Goal: Information Seeking & Learning: Learn about a topic

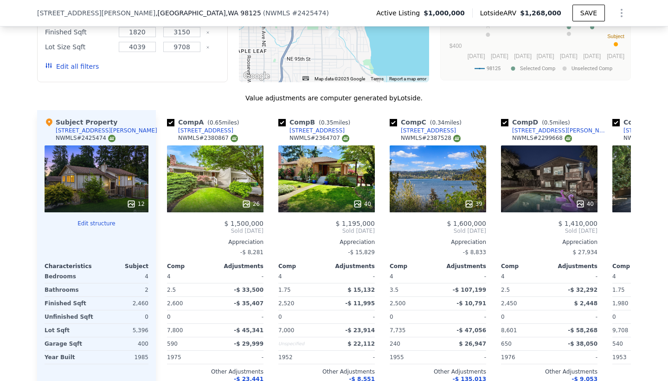
scroll to position [862, 0]
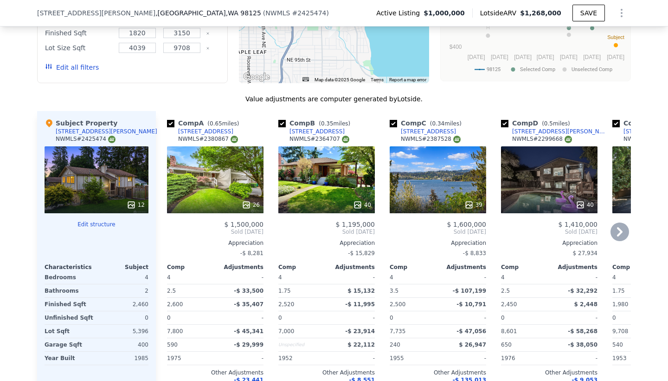
click at [334, 185] on div "40" at bounding box center [326, 179] width 97 height 67
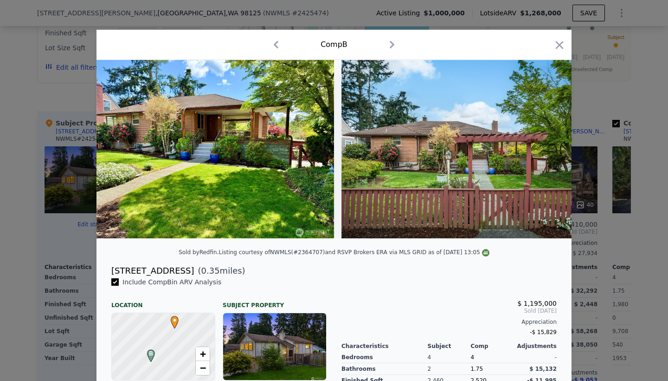
click at [275, 167] on img at bounding box center [216, 149] width 238 height 178
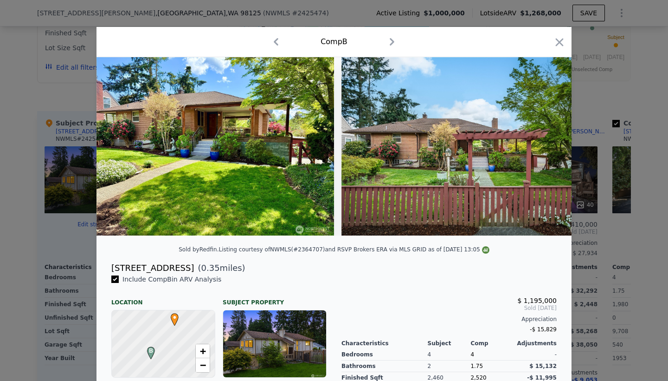
scroll to position [7, 0]
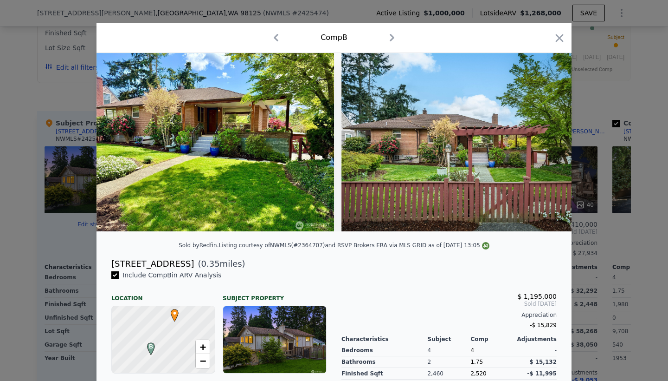
click at [394, 35] on icon "button" at bounding box center [392, 37] width 15 height 15
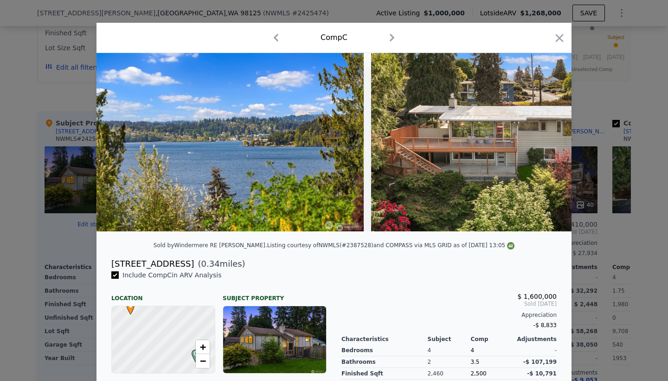
click at [278, 39] on icon "button" at bounding box center [276, 37] width 15 height 15
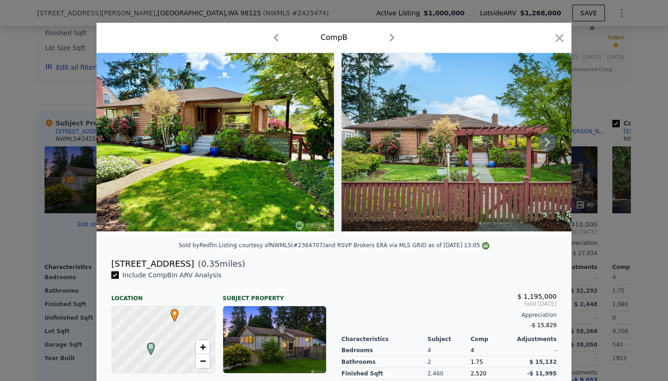
click at [328, 144] on img at bounding box center [216, 142] width 238 height 178
click at [412, 146] on img at bounding box center [475, 142] width 267 height 178
click at [546, 149] on icon at bounding box center [547, 142] width 19 height 19
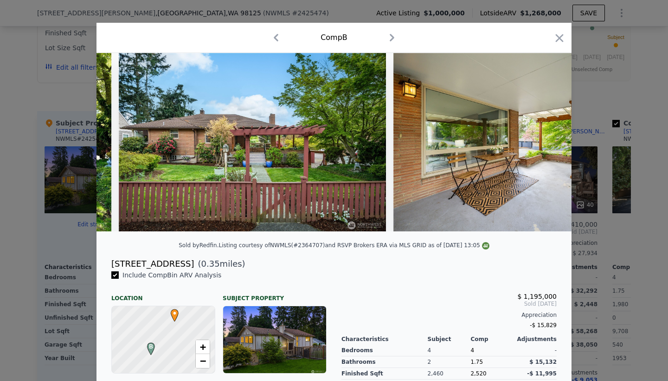
click at [546, 149] on div at bounding box center [334, 142] width 475 height 178
click at [546, 149] on icon at bounding box center [547, 142] width 19 height 19
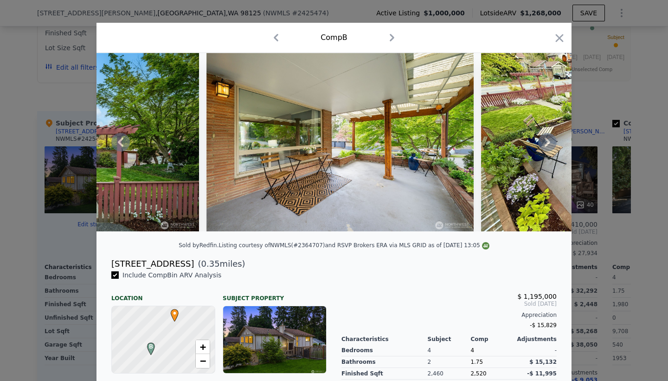
click at [546, 149] on img at bounding box center [600, 142] width 238 height 178
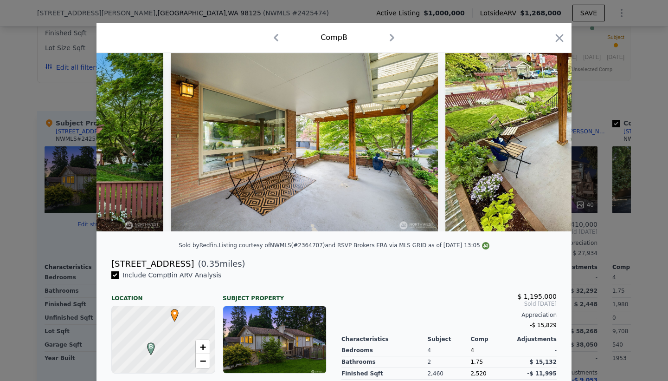
click at [546, 149] on img at bounding box center [565, 142] width 238 height 178
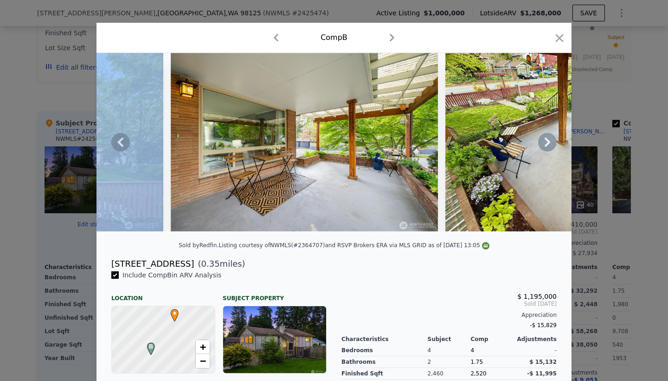
click at [546, 149] on icon at bounding box center [547, 142] width 19 height 19
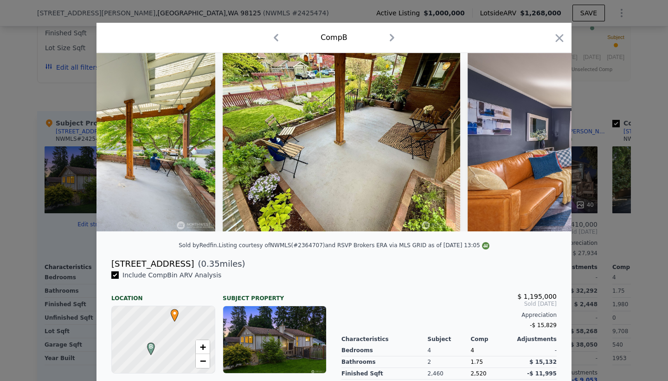
click at [546, 149] on div at bounding box center [334, 142] width 475 height 178
click at [546, 149] on icon at bounding box center [547, 142] width 19 height 19
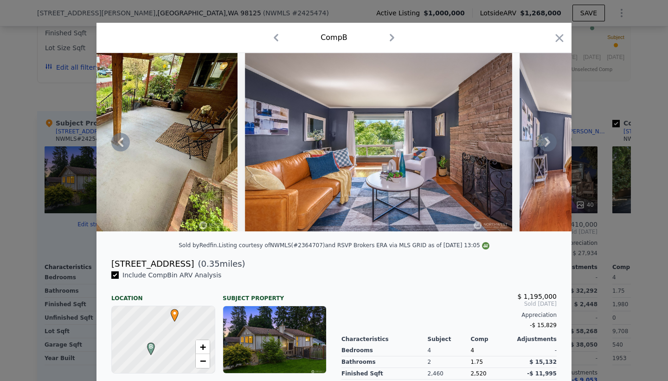
click at [545, 149] on icon at bounding box center [547, 142] width 19 height 19
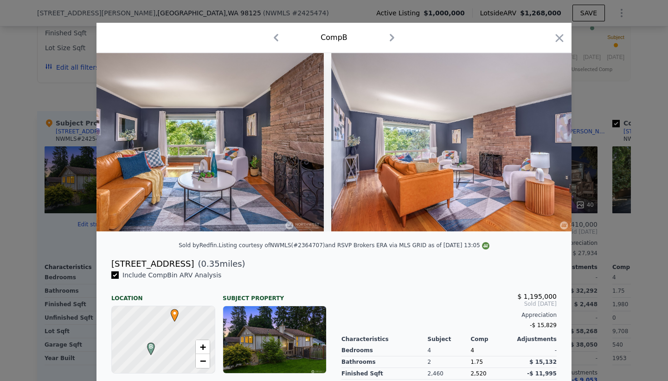
scroll to position [0, 1114]
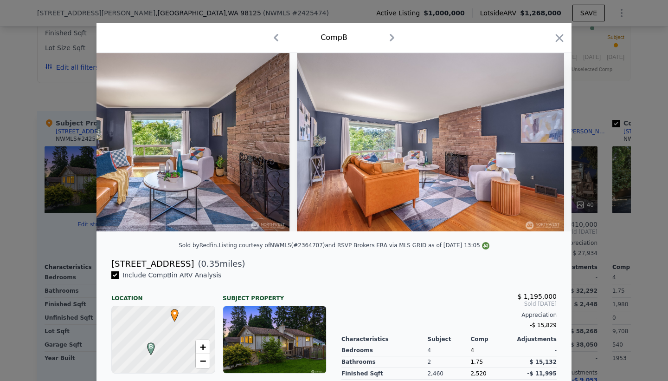
click at [545, 149] on div at bounding box center [334, 142] width 475 height 178
click at [545, 149] on icon at bounding box center [547, 142] width 19 height 19
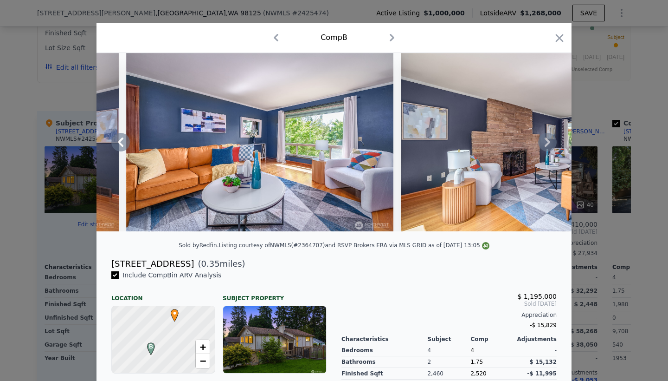
click at [545, 145] on div at bounding box center [334, 142] width 475 height 178
click at [545, 145] on icon at bounding box center [548, 141] width 6 height 9
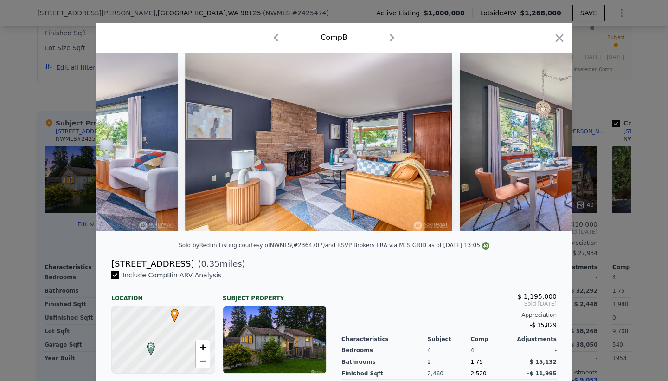
click at [545, 145] on img at bounding box center [593, 142] width 267 height 178
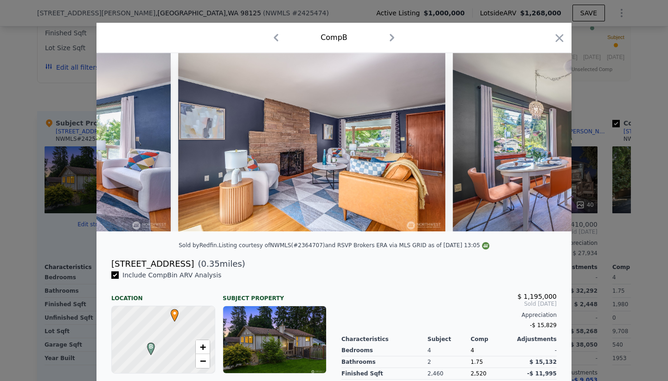
click at [545, 145] on img at bounding box center [586, 142] width 267 height 178
click at [545, 145] on icon at bounding box center [548, 141] width 6 height 9
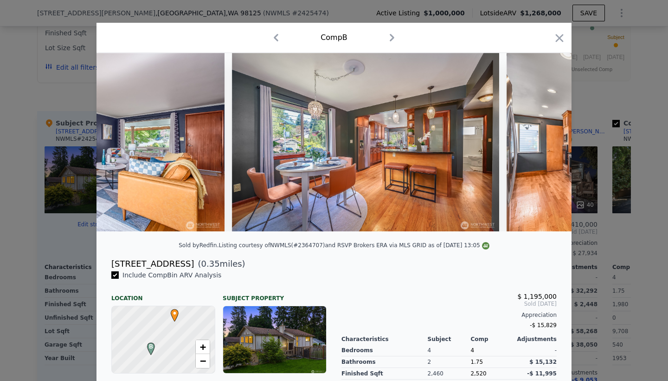
click at [545, 145] on img at bounding box center [641, 142] width 268 height 178
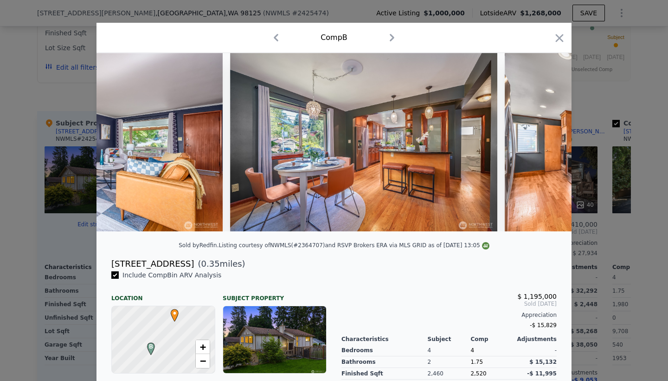
click at [545, 145] on img at bounding box center [639, 142] width 268 height 178
click at [545, 145] on icon at bounding box center [548, 141] width 6 height 9
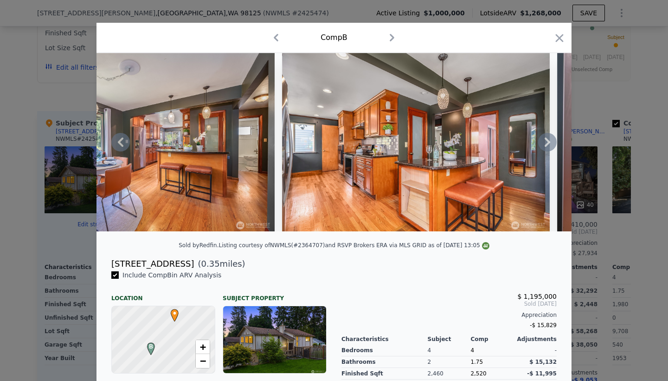
click at [545, 145] on icon at bounding box center [548, 141] width 6 height 9
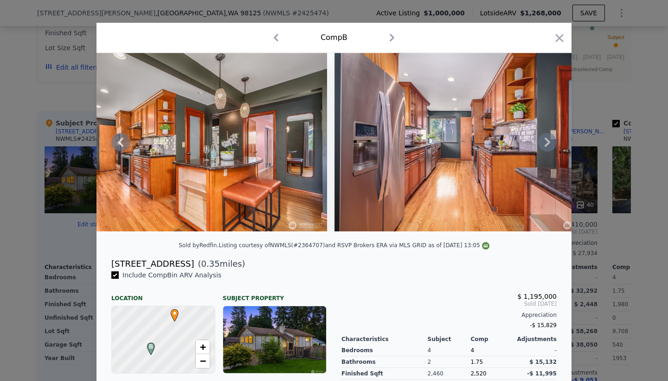
click at [545, 146] on icon at bounding box center [547, 142] width 19 height 19
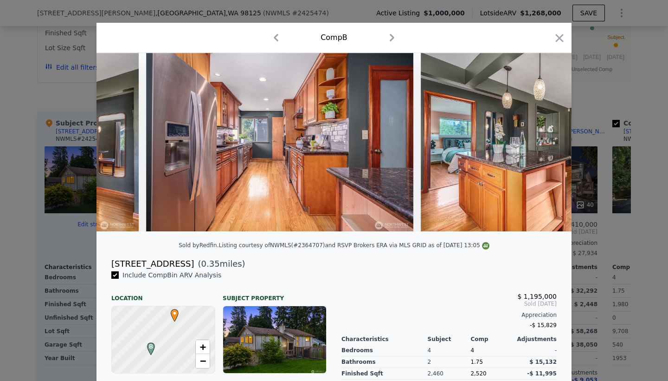
scroll to position [0, 2673]
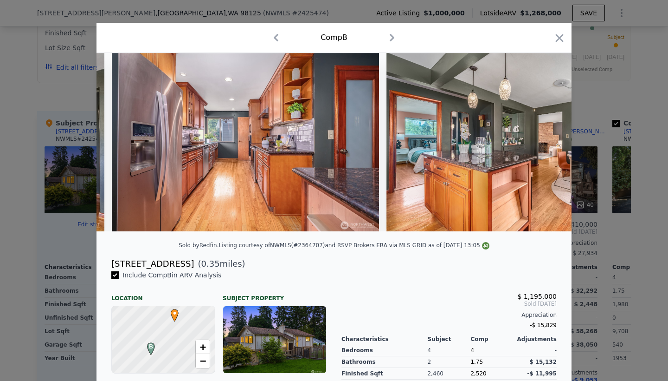
click at [545, 146] on div at bounding box center [334, 142] width 475 height 178
click at [545, 146] on icon at bounding box center [548, 141] width 6 height 9
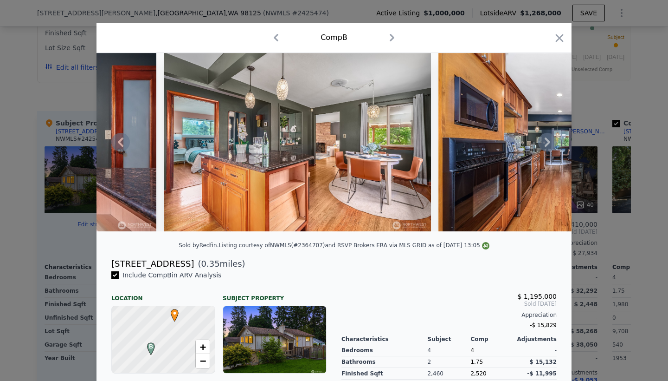
click at [545, 146] on icon at bounding box center [548, 141] width 6 height 9
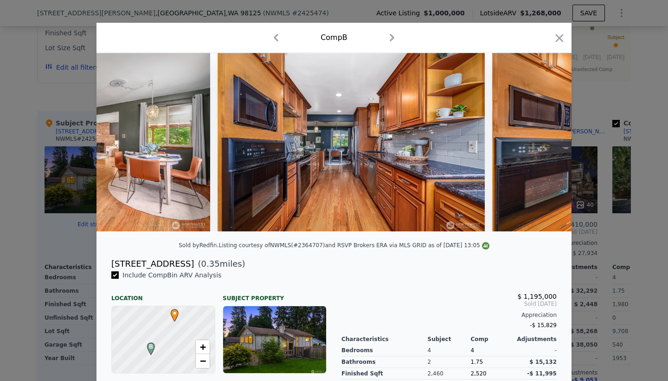
scroll to position [0, 3119]
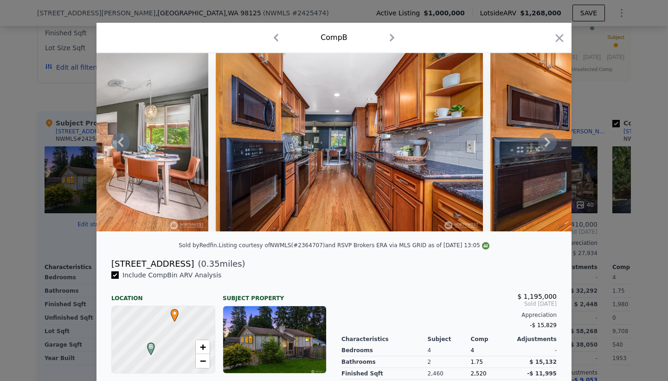
click at [546, 146] on div at bounding box center [334, 142] width 475 height 178
click at [546, 146] on icon at bounding box center [548, 141] width 6 height 9
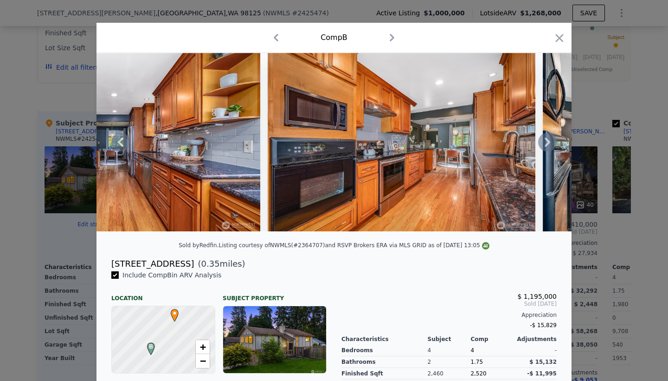
click at [546, 146] on icon at bounding box center [548, 141] width 6 height 9
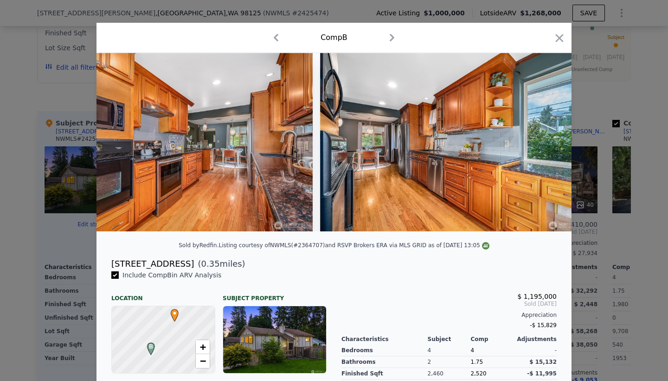
click at [546, 146] on img at bounding box center [453, 142] width 267 height 178
click at [546, 146] on icon at bounding box center [548, 141] width 6 height 9
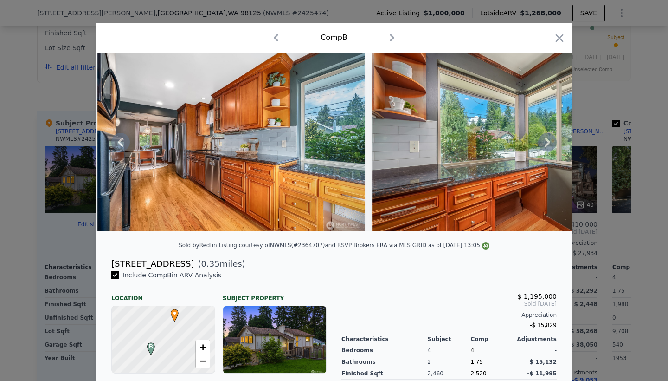
click at [546, 145] on div at bounding box center [334, 142] width 475 height 178
click at [546, 145] on icon at bounding box center [548, 141] width 6 height 9
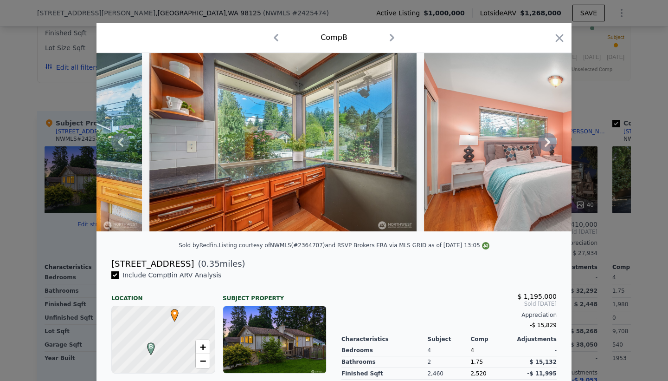
click at [546, 145] on icon at bounding box center [548, 141] width 6 height 9
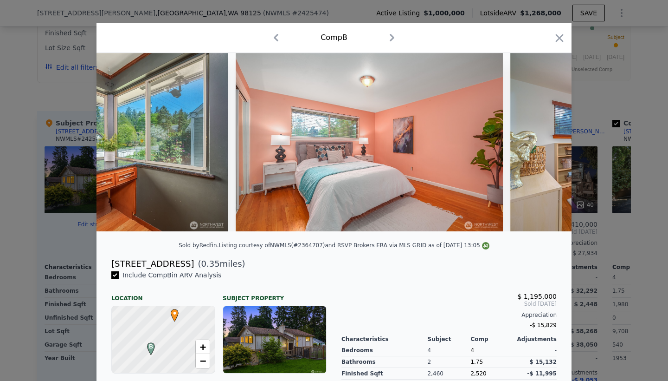
scroll to position [0, 4233]
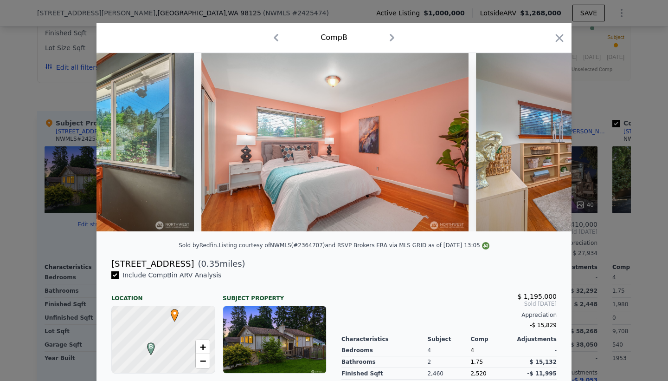
click at [546, 145] on div at bounding box center [334, 142] width 475 height 178
click at [546, 145] on icon at bounding box center [548, 141] width 6 height 9
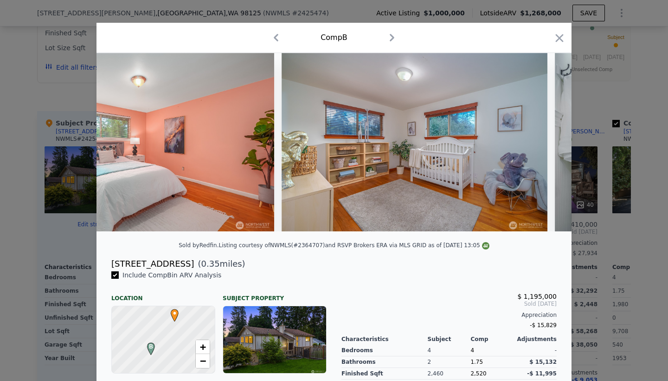
scroll to position [0, 4455]
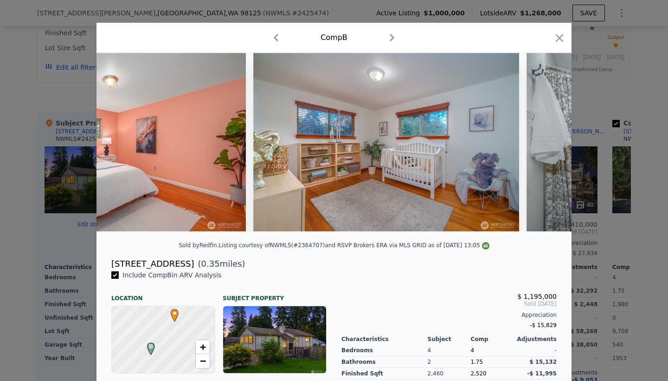
click at [546, 145] on div at bounding box center [334, 142] width 475 height 178
click at [546, 145] on icon at bounding box center [548, 141] width 6 height 9
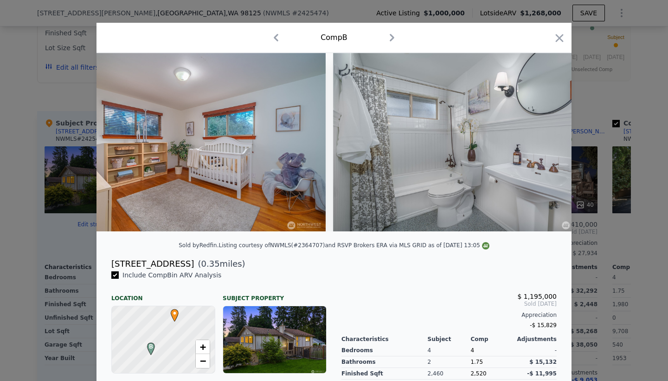
scroll to position [0, 4678]
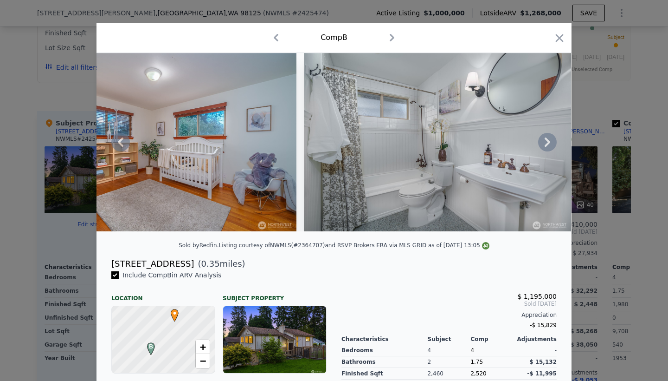
click at [546, 145] on div at bounding box center [334, 142] width 475 height 178
click at [548, 143] on icon at bounding box center [548, 141] width 6 height 9
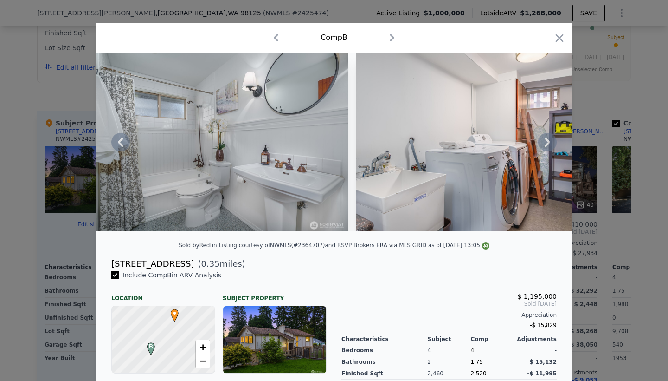
click at [548, 143] on icon at bounding box center [548, 141] width 6 height 9
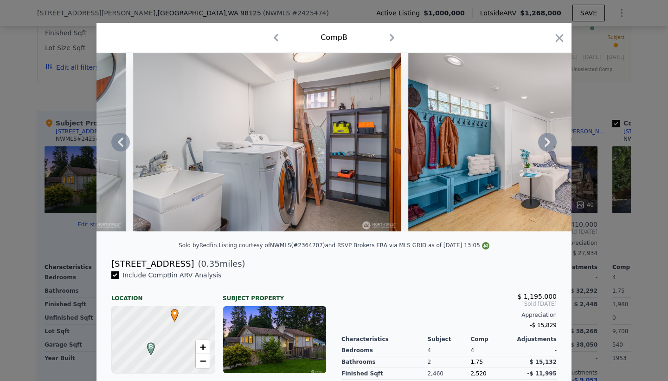
scroll to position [0, 5346]
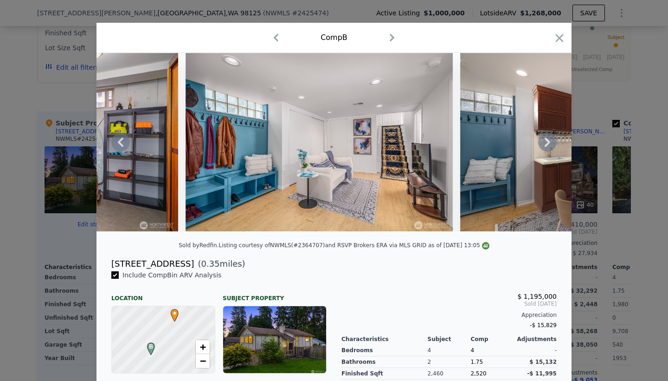
click at [548, 143] on div at bounding box center [334, 142] width 475 height 178
click at [548, 143] on icon at bounding box center [548, 141] width 6 height 9
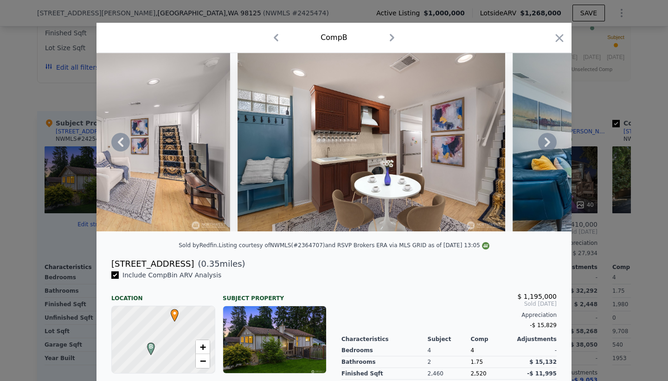
click at [548, 143] on icon at bounding box center [548, 141] width 6 height 9
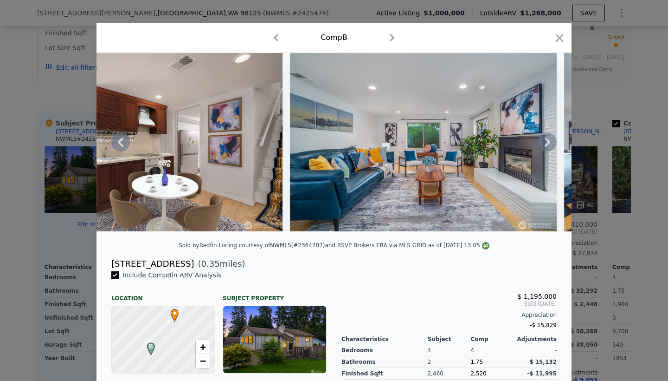
click at [548, 143] on div at bounding box center [334, 142] width 475 height 178
click at [548, 143] on icon at bounding box center [548, 141] width 6 height 9
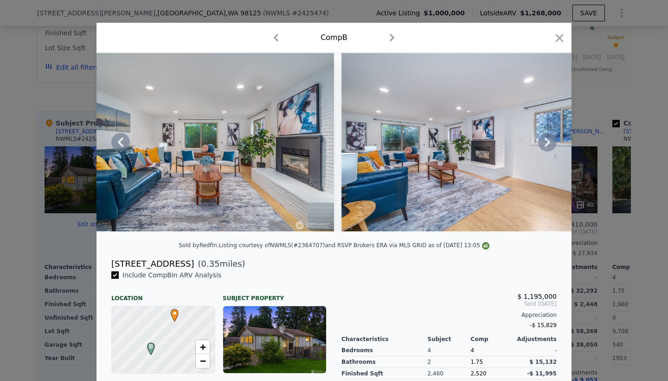
click at [548, 143] on icon at bounding box center [548, 141] width 6 height 9
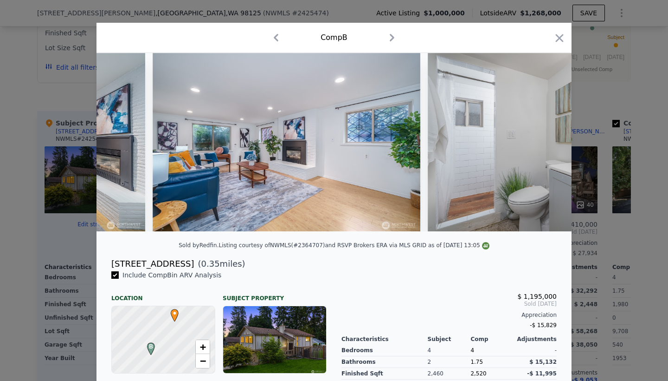
scroll to position [0, 6238]
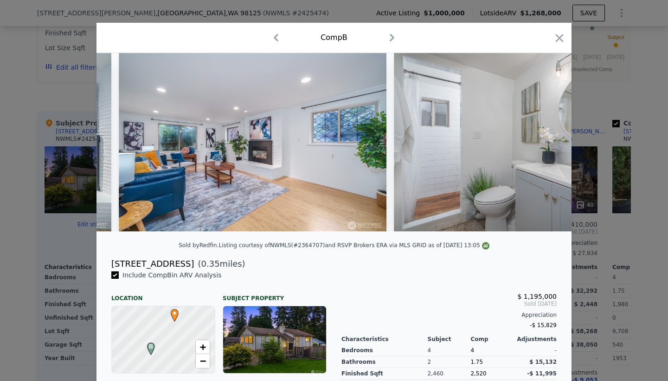
click at [548, 143] on div at bounding box center [334, 142] width 475 height 178
click at [548, 143] on icon at bounding box center [548, 141] width 6 height 9
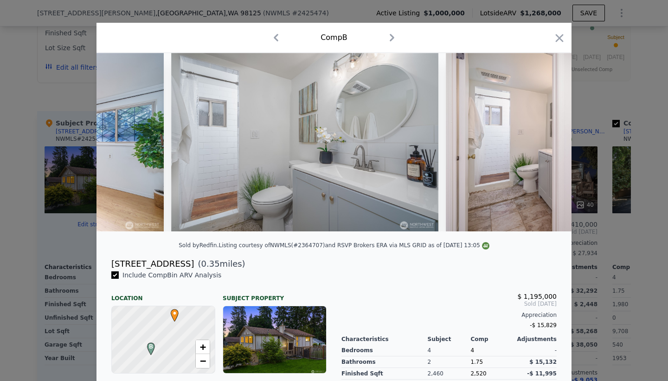
click at [548, 143] on div at bounding box center [334, 142] width 475 height 178
click at [548, 143] on icon at bounding box center [548, 141] width 6 height 9
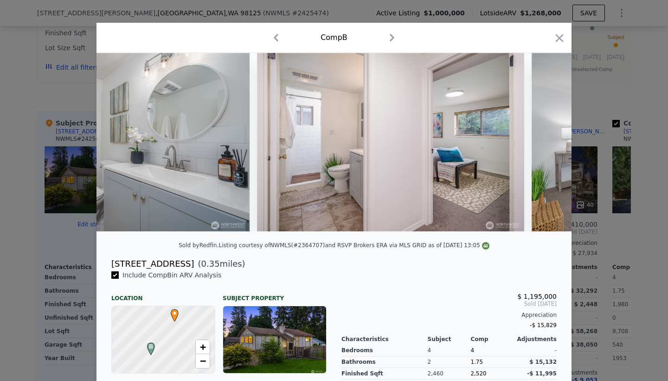
scroll to position [0, 6683]
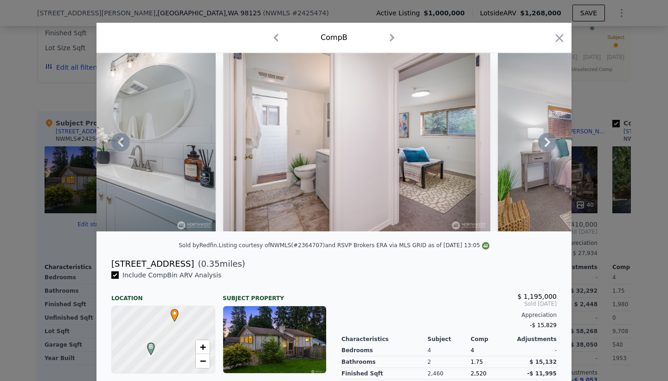
click at [548, 143] on icon at bounding box center [548, 141] width 6 height 9
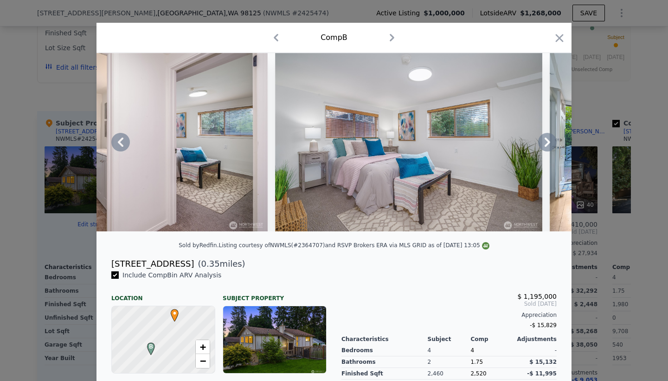
click at [548, 143] on div at bounding box center [334, 142] width 475 height 178
click at [548, 143] on icon at bounding box center [548, 141] width 6 height 9
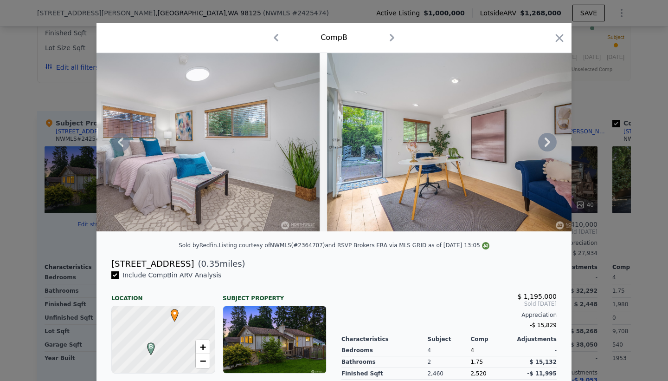
click at [547, 143] on icon at bounding box center [547, 142] width 19 height 19
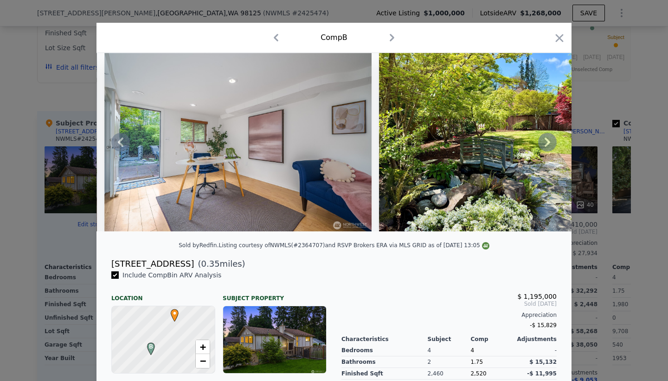
click at [548, 143] on icon at bounding box center [548, 141] width 6 height 9
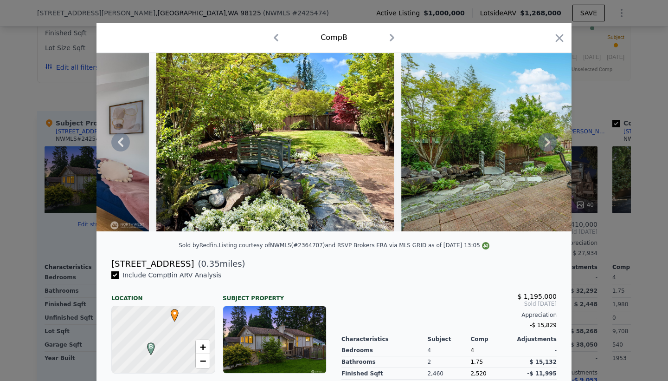
click at [548, 143] on icon at bounding box center [548, 141] width 6 height 9
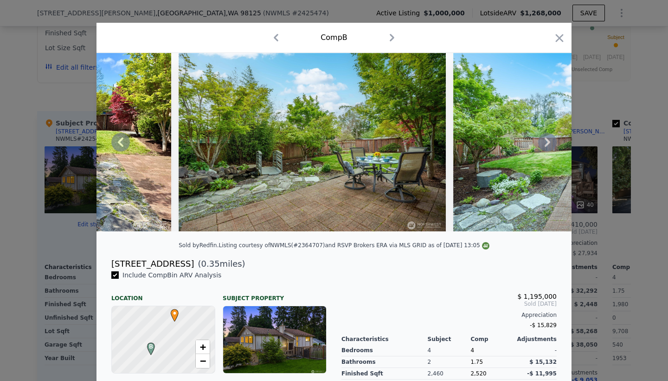
click at [548, 143] on icon at bounding box center [548, 141] width 6 height 9
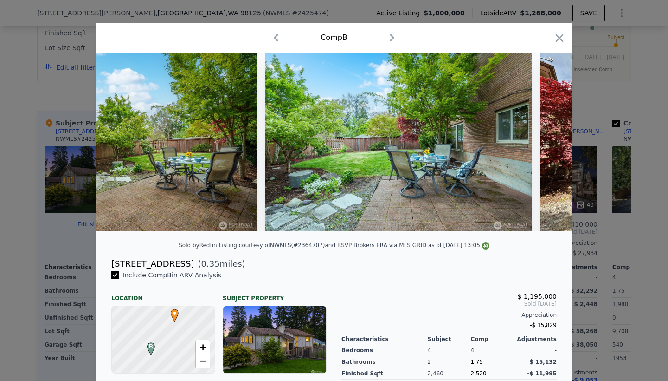
scroll to position [0, 8020]
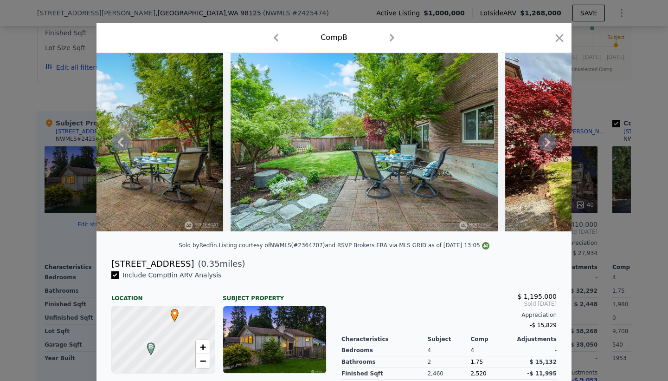
click at [548, 143] on div at bounding box center [334, 142] width 475 height 178
click at [548, 143] on icon at bounding box center [548, 141] width 6 height 9
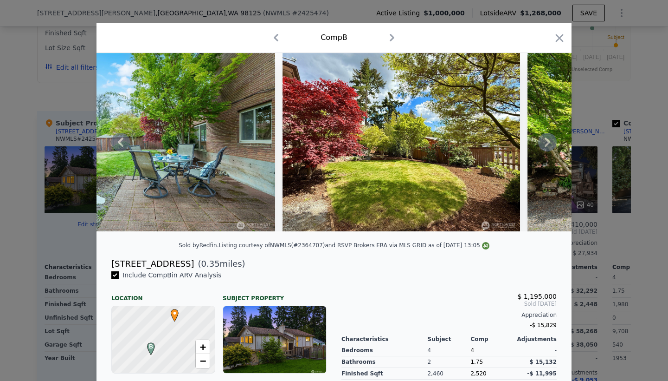
click at [548, 143] on icon at bounding box center [548, 141] width 6 height 9
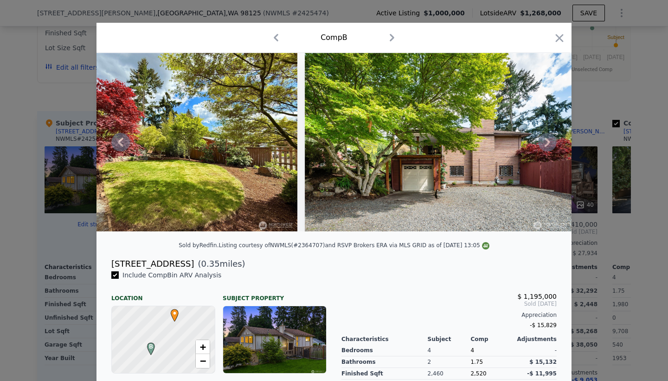
click at [547, 143] on icon at bounding box center [547, 142] width 19 height 19
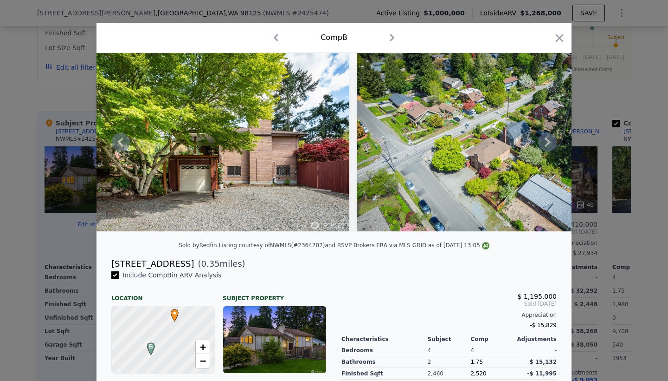
click at [547, 143] on icon at bounding box center [547, 142] width 19 height 19
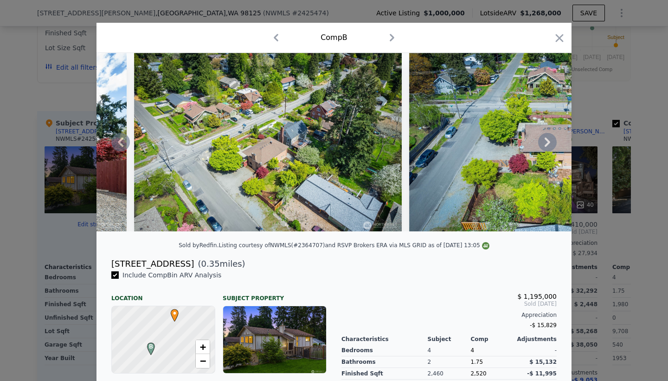
click at [547, 143] on icon at bounding box center [547, 142] width 19 height 19
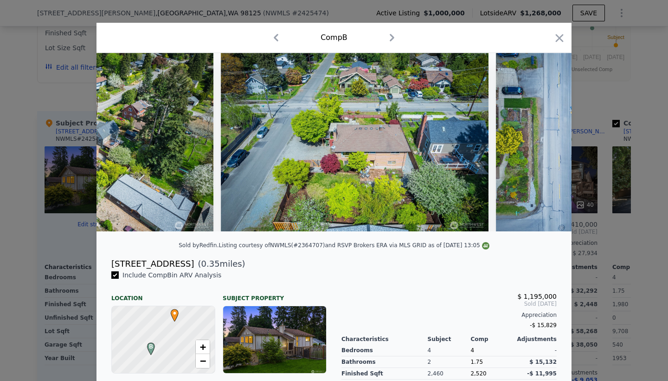
scroll to position [0, 9134]
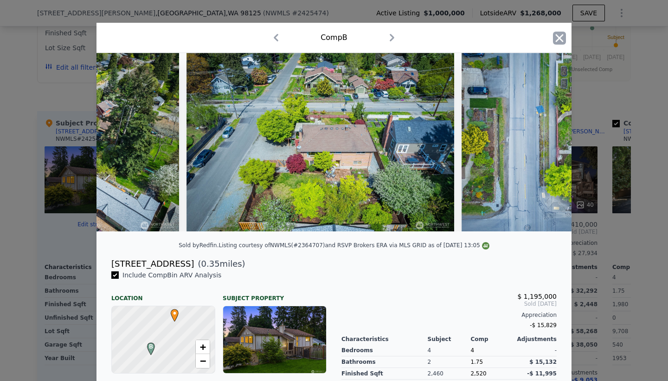
click at [556, 39] on icon "button" at bounding box center [559, 38] width 13 height 13
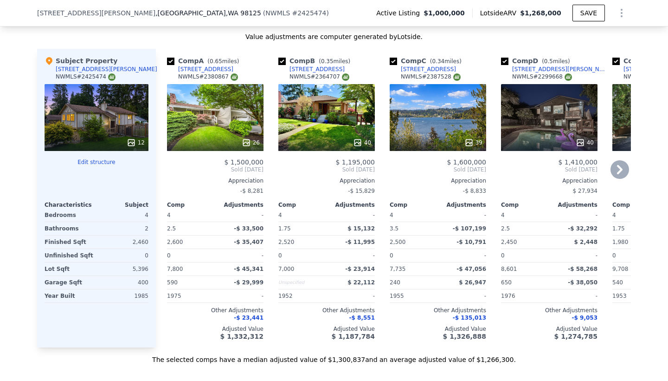
scroll to position [926, 0]
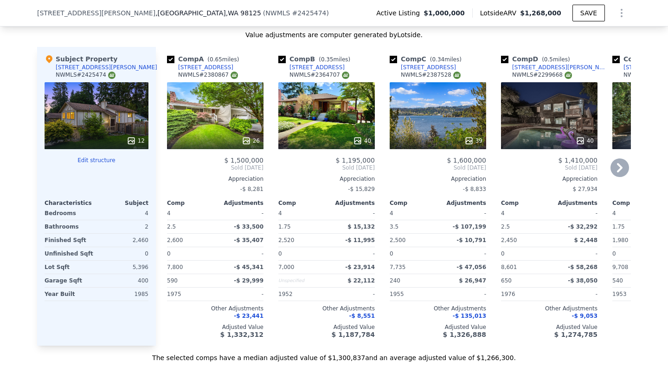
click at [225, 120] on div "26" at bounding box center [215, 115] width 97 height 67
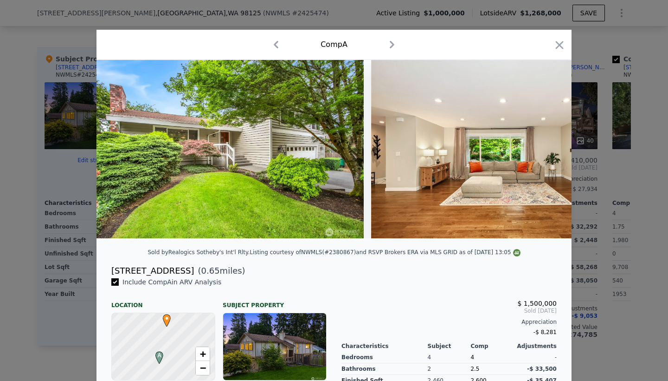
click at [471, 131] on img at bounding box center [504, 149] width 267 height 178
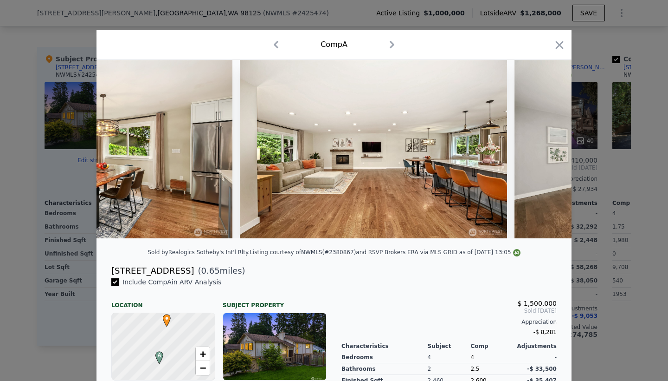
scroll to position [0, 1875]
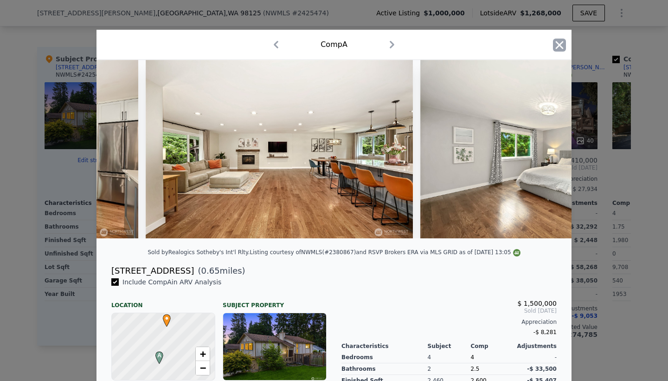
click at [563, 43] on icon "button" at bounding box center [559, 45] width 13 height 13
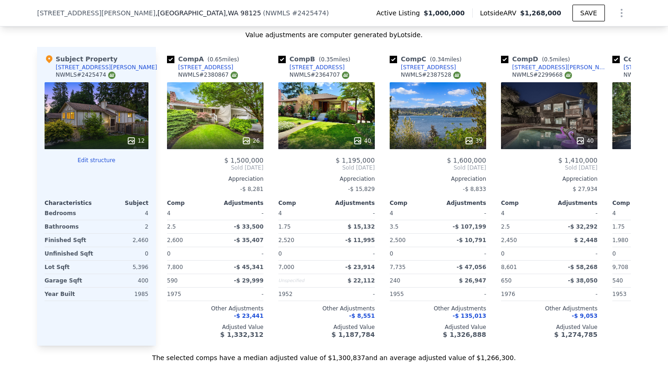
click at [114, 128] on div "12" at bounding box center [97, 115] width 104 height 67
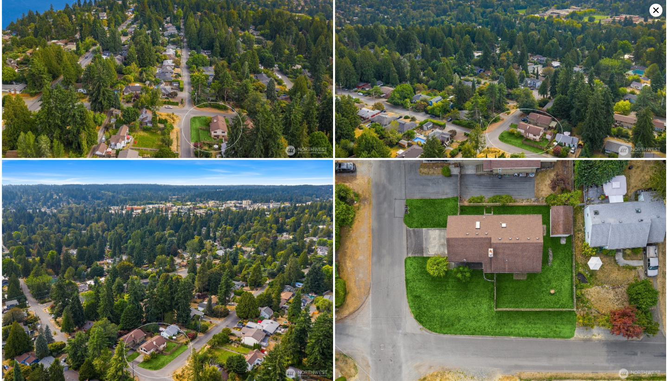
scroll to position [954, 0]
